Goal: Communication & Community: Share content

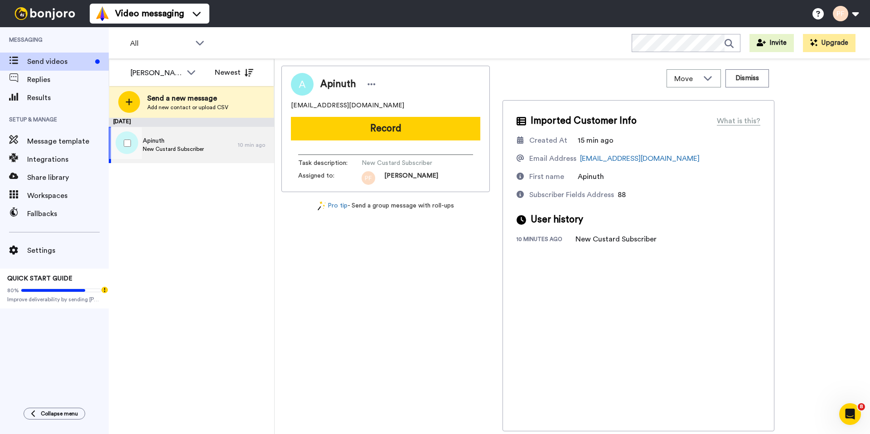
click at [212, 144] on div "Apinuth New Custard Subscriber" at bounding box center [173, 145] width 129 height 36
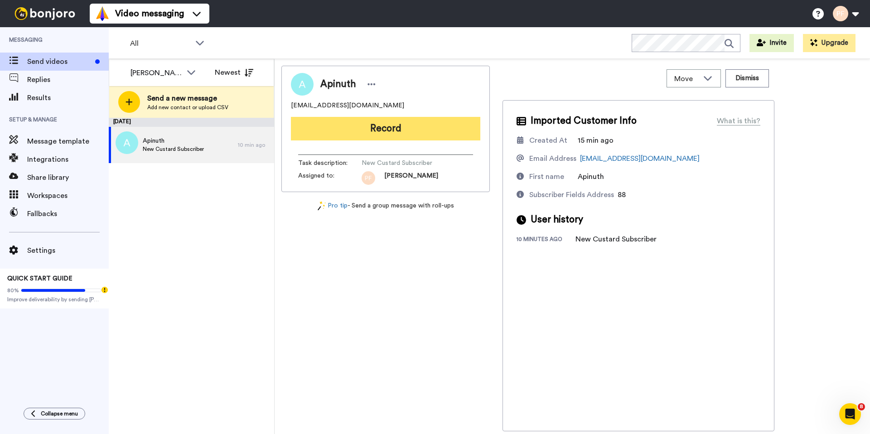
click at [366, 118] on button "Record" at bounding box center [385, 129] width 189 height 24
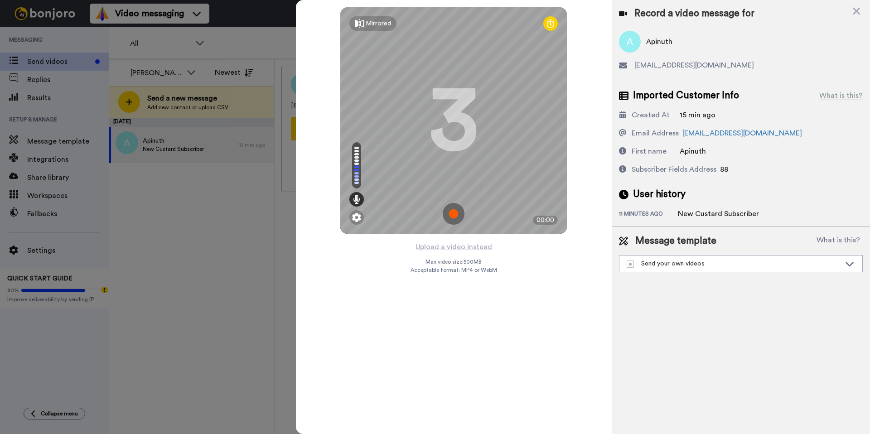
click at [456, 217] on img at bounding box center [454, 214] width 22 height 22
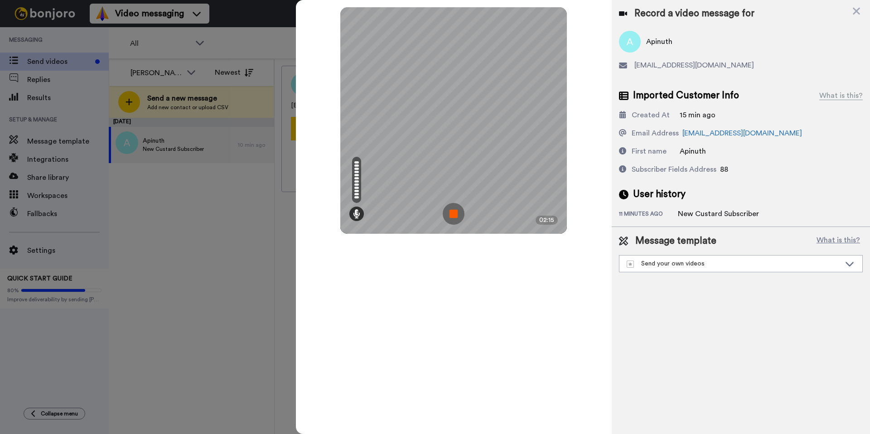
click at [451, 209] on img at bounding box center [454, 214] width 22 height 22
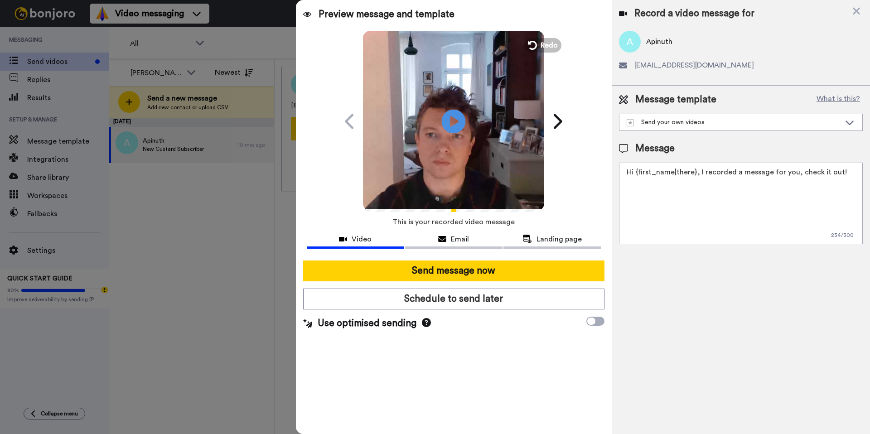
click at [457, 116] on icon at bounding box center [454, 121] width 24 height 24
click at [682, 119] on div "Send your own videos" at bounding box center [733, 122] width 214 height 9
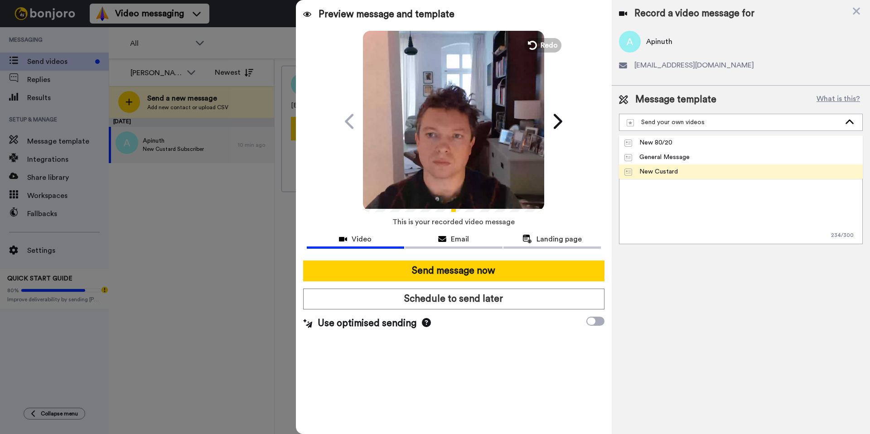
click at [674, 169] on div "New Custard" at bounding box center [650, 171] width 53 height 9
type textarea "Hi {first_name|there}, I recorded a new Copy Custard message for you–check it o…"
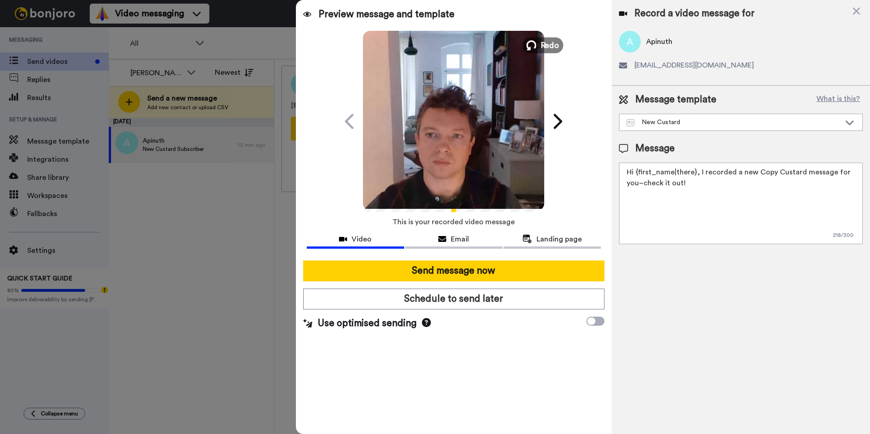
click at [553, 48] on span "Redo" at bounding box center [549, 45] width 19 height 12
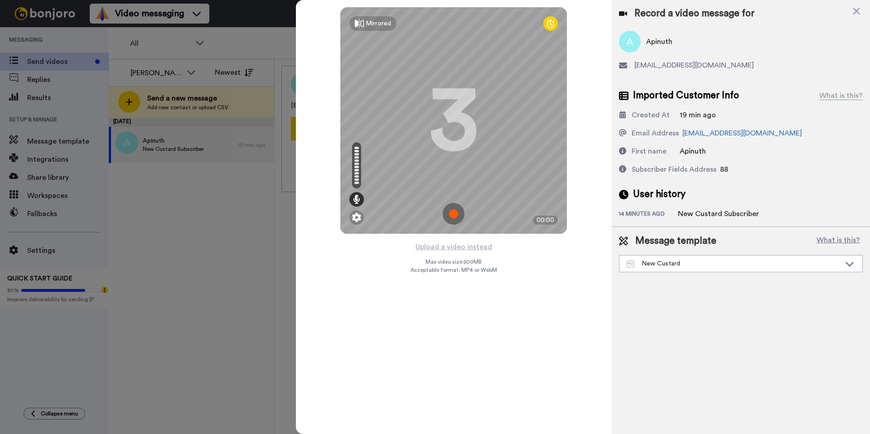
click at [456, 213] on img at bounding box center [454, 214] width 22 height 22
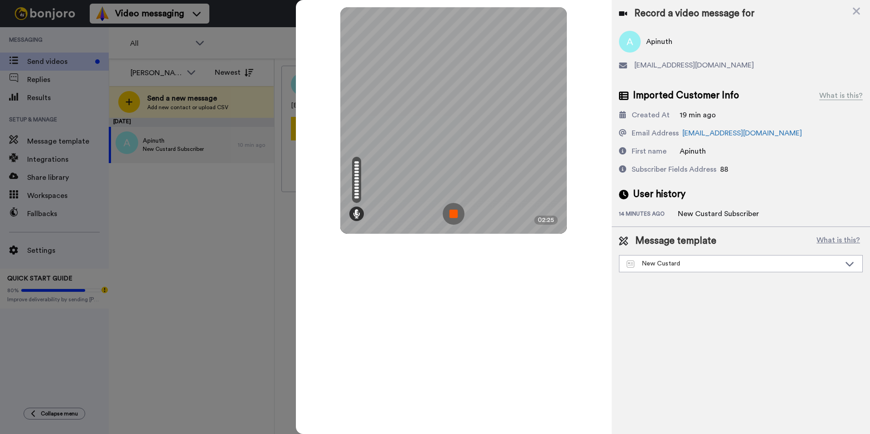
click at [451, 212] on img at bounding box center [454, 214] width 22 height 22
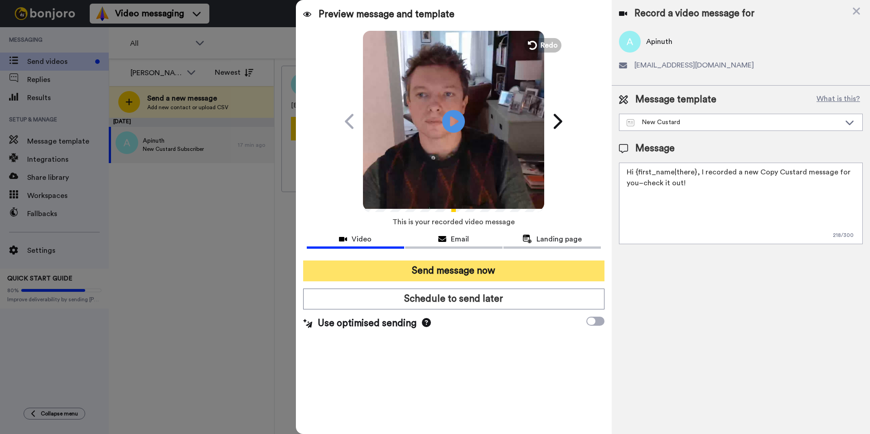
click at [475, 277] on button "Send message now" at bounding box center [453, 270] width 301 height 21
